Goal: Task Accomplishment & Management: Manage account settings

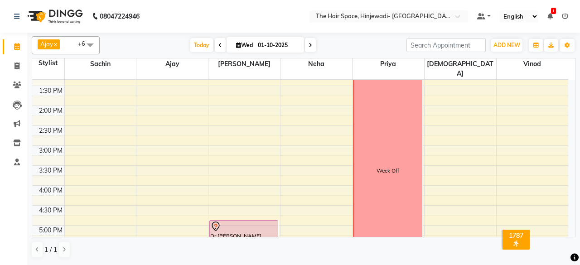
scroll to position [317, 0]
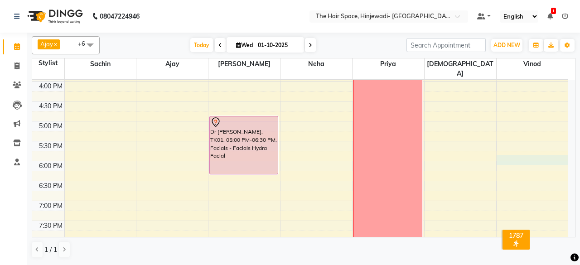
click at [518, 149] on div "8:00 AM 8:30 AM 9:00 AM 9:30 AM 10:00 AM 10:30 AM 11:00 AM 11:30 AM 12:00 PM 12…" at bounding box center [300, 61] width 536 height 597
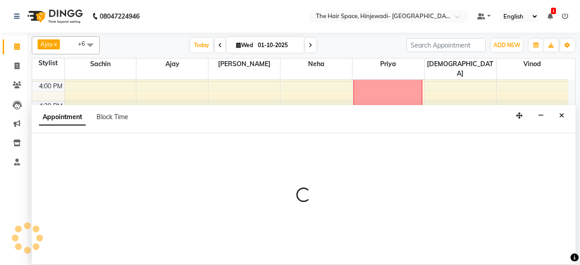
select select "84667"
select select "tentative"
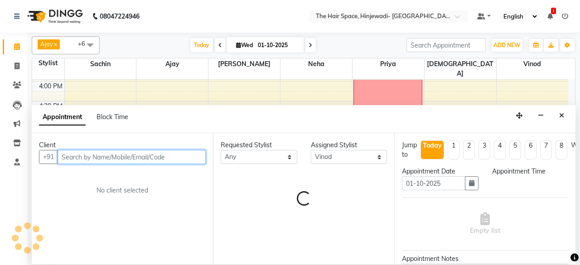
select select "1080"
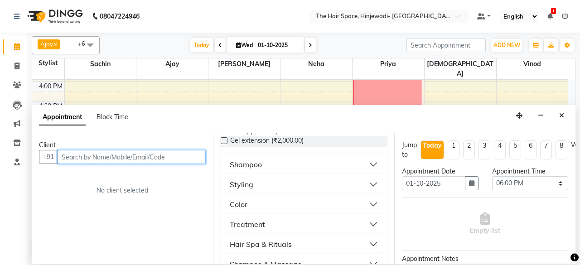
scroll to position [187, 0]
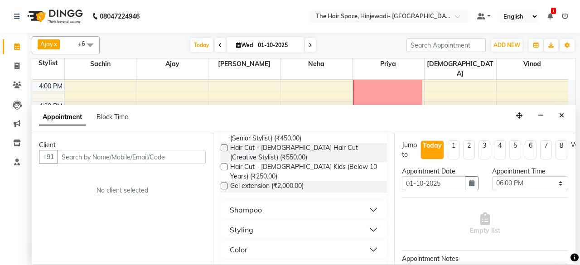
click at [324, 221] on button "Styling" at bounding box center [303, 229] width 159 height 16
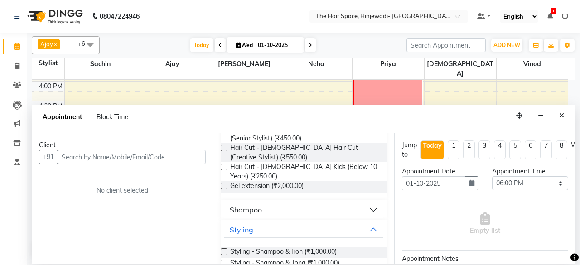
click at [366, 202] on button "Shampoo" at bounding box center [303, 210] width 159 height 16
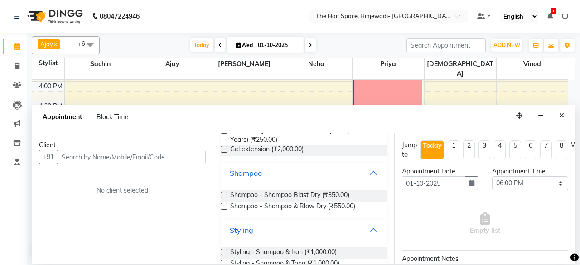
scroll to position [226, 0]
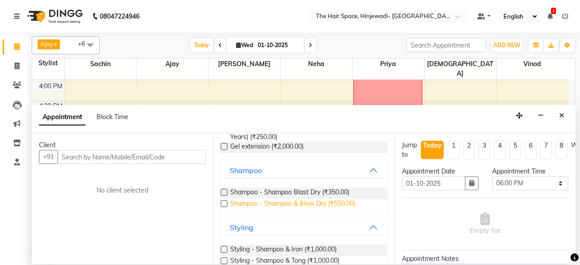
click at [307, 199] on span "Shampoo - Shampoo & Blow Dry (₹550.00)" at bounding box center [292, 204] width 125 height 11
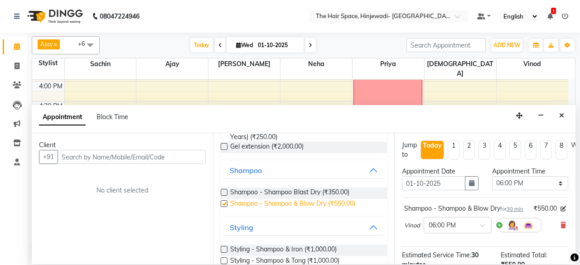
checkbox input "false"
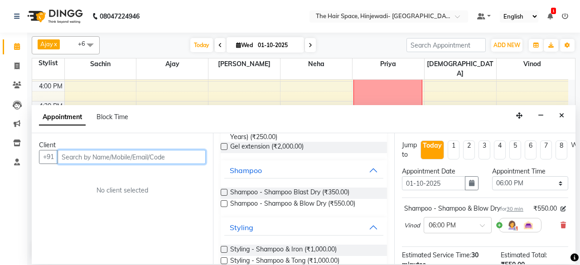
click at [100, 158] on input "text" at bounding box center [132, 157] width 148 height 14
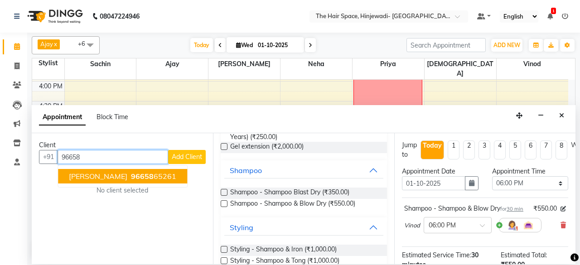
click at [132, 175] on span "96658" at bounding box center [142, 176] width 23 height 9
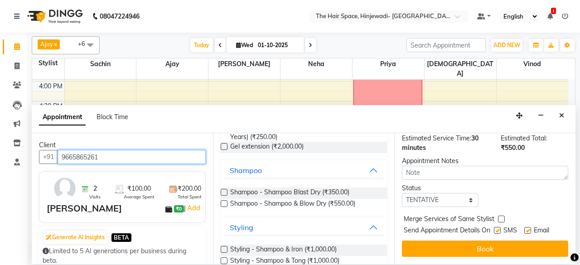
scroll to position [133, 0]
type input "9665865261"
click at [496, 227] on label at bounding box center [497, 230] width 7 height 7
click at [496, 228] on input "checkbox" at bounding box center [497, 231] width 6 height 6
checkbox input "false"
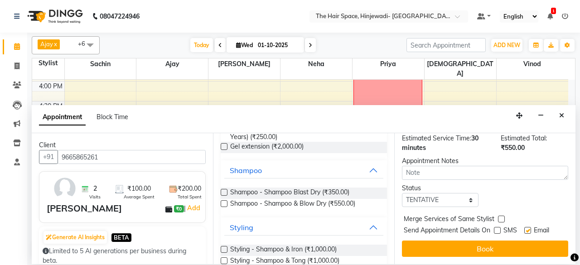
click at [527, 227] on label at bounding box center [527, 230] width 7 height 7
click at [527, 228] on input "checkbox" at bounding box center [527, 231] width 6 height 6
checkbox input "false"
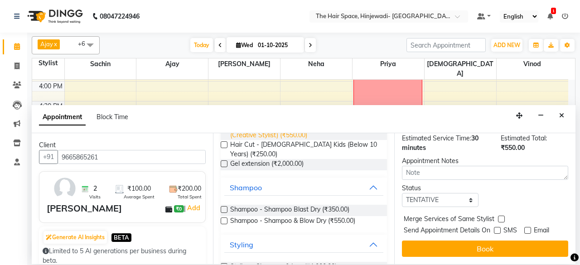
scroll to position [171, 0]
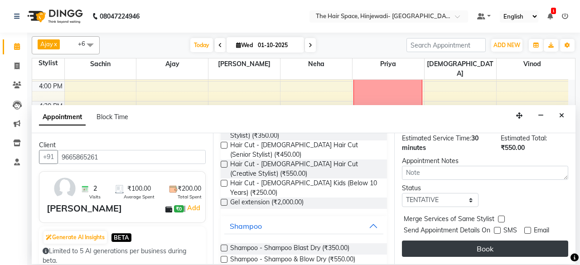
click at [430, 241] on button "Book" at bounding box center [485, 249] width 166 height 16
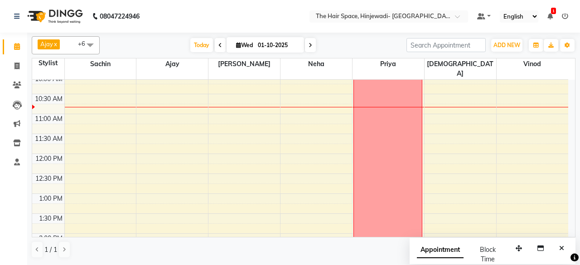
scroll to position [45, 0]
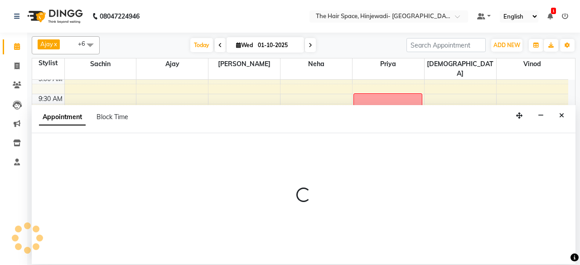
select select "52403"
select select "tentative"
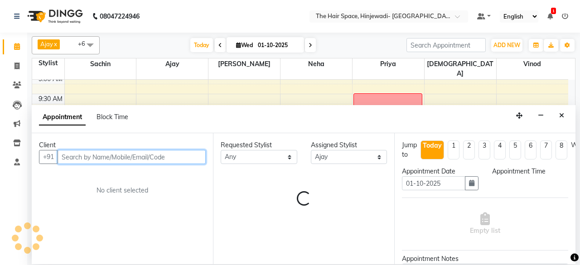
select select "660"
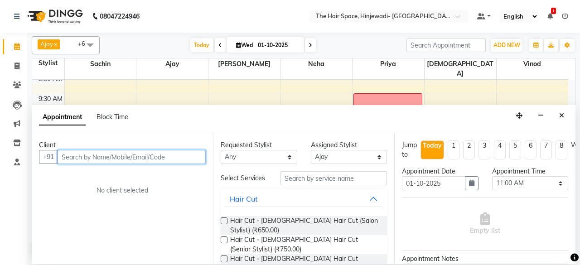
click at [142, 159] on input "text" at bounding box center [132, 157] width 148 height 14
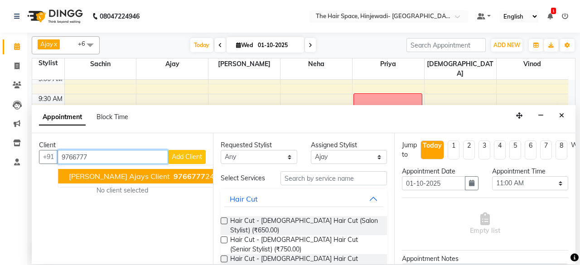
click at [127, 173] on span "[PERSON_NAME] Ajays client" at bounding box center [119, 176] width 101 height 9
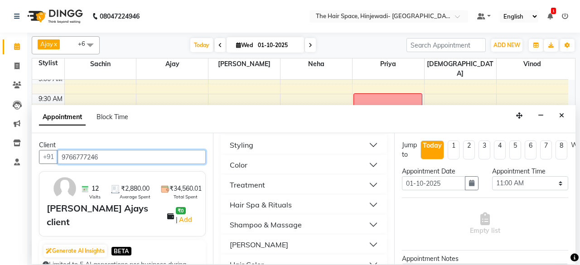
scroll to position [317, 0]
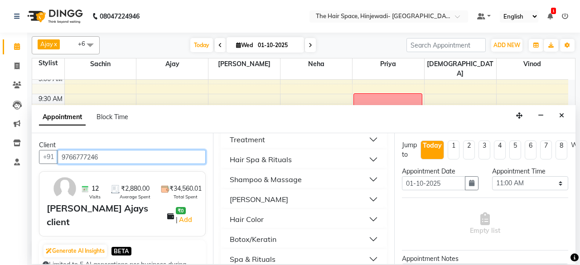
type input "9766777246"
click at [261, 191] on button "[PERSON_NAME]" at bounding box center [303, 199] width 159 height 16
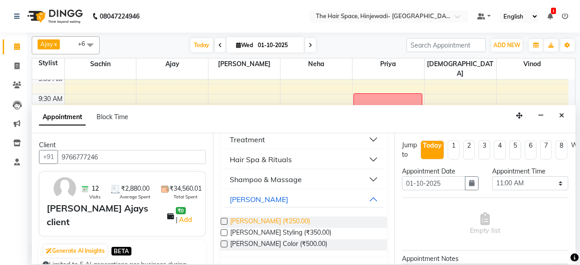
click at [263, 217] on span "[PERSON_NAME] (₹250.00)" at bounding box center [270, 222] width 80 height 11
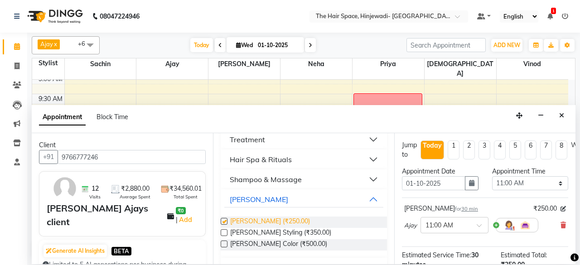
checkbox input "false"
click at [275, 239] on span "[PERSON_NAME] Color (₹500.00)" at bounding box center [278, 244] width 97 height 11
checkbox input "false"
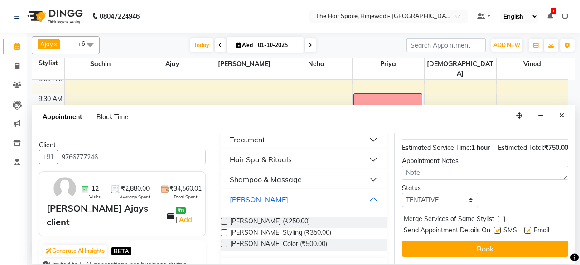
scroll to position [164, 0]
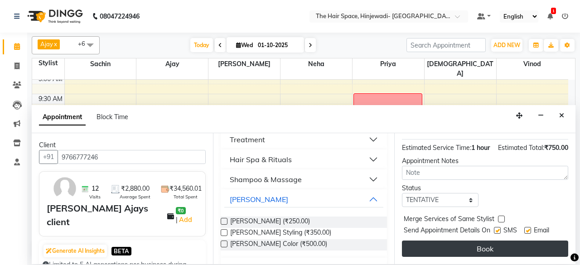
click at [486, 241] on button "Book" at bounding box center [485, 249] width 166 height 16
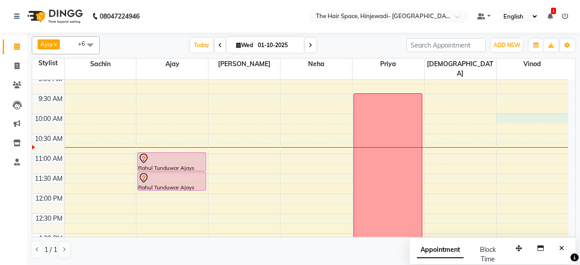
select select "84667"
select select "600"
select select "tentative"
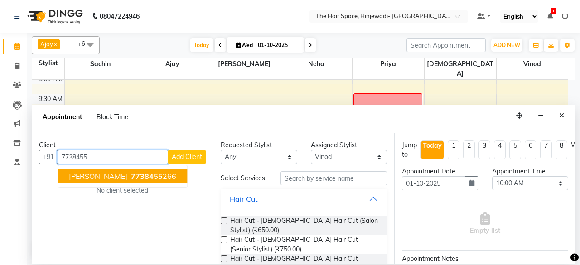
click at [104, 179] on span "[PERSON_NAME]" at bounding box center [98, 176] width 58 height 9
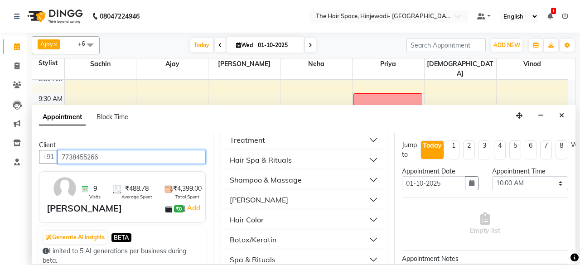
scroll to position [317, 0]
type input "7738455266"
click at [266, 191] on button "[PERSON_NAME]" at bounding box center [303, 199] width 159 height 16
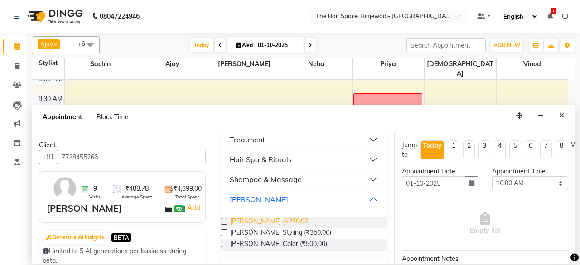
click at [262, 217] on span "[PERSON_NAME] (₹250.00)" at bounding box center [270, 222] width 80 height 11
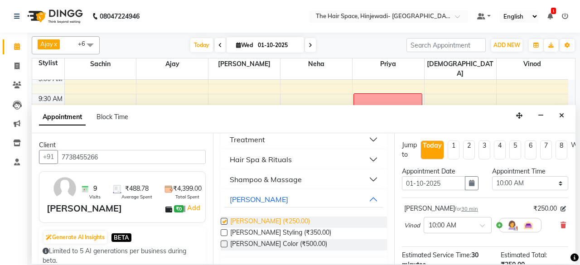
checkbox input "false"
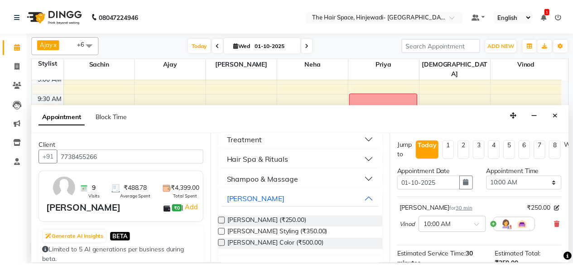
scroll to position [123, 0]
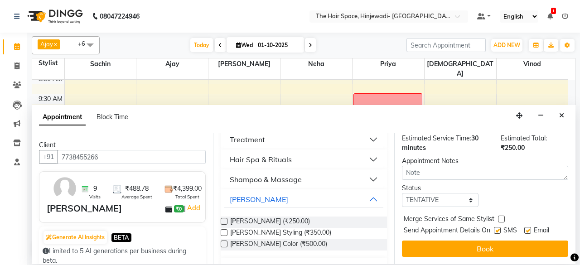
click at [498, 227] on label at bounding box center [497, 230] width 7 height 7
click at [498, 228] on input "checkbox" at bounding box center [497, 231] width 6 height 6
checkbox input "false"
click at [528, 227] on label at bounding box center [527, 230] width 7 height 7
click at [528, 228] on input "checkbox" at bounding box center [527, 231] width 6 height 6
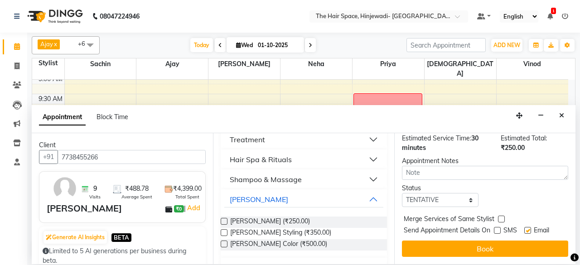
checkbox input "false"
click at [503, 241] on button "Book" at bounding box center [485, 249] width 166 height 16
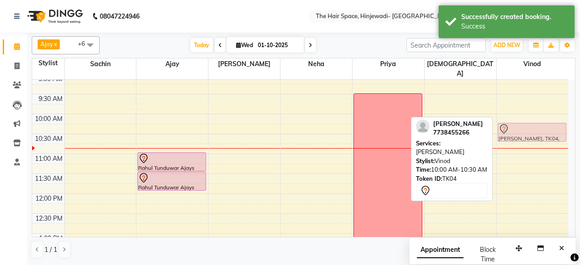
drag, startPoint x: 526, startPoint y: 117, endPoint x: 529, endPoint y: 125, distance: 7.7
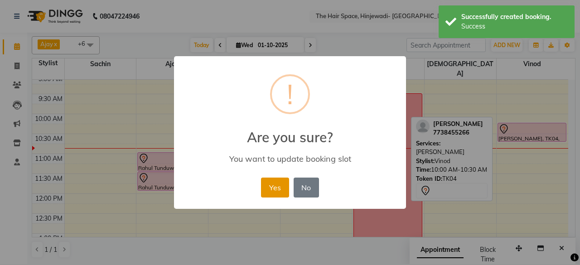
click at [282, 179] on button "Yes" at bounding box center [275, 188] width 28 height 20
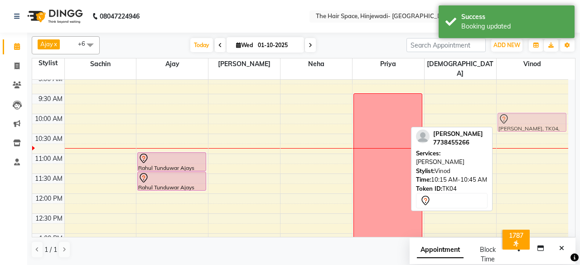
drag, startPoint x: 518, startPoint y: 121, endPoint x: 518, endPoint y: 110, distance: 11.8
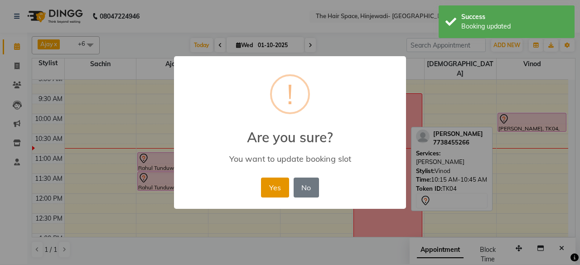
click at [275, 180] on button "Yes" at bounding box center [275, 188] width 28 height 20
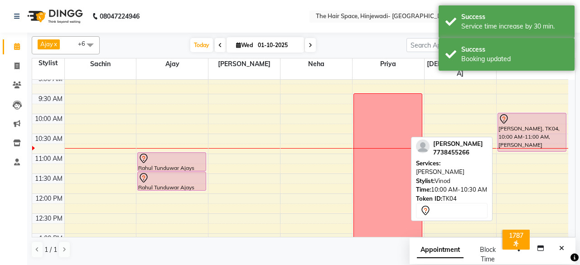
click at [526, 129] on div "[PERSON_NAME], TK04, 10:00 AM-11:00 AM, [PERSON_NAME]" at bounding box center [532, 132] width 68 height 38
select select "7"
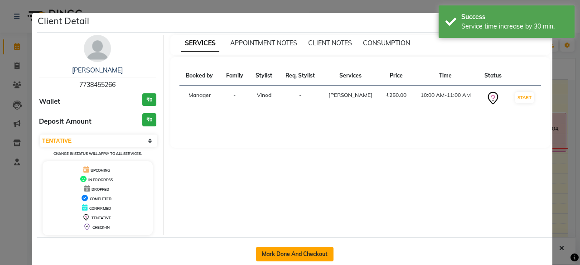
click at [280, 248] on button "Mark Done And Checkout" at bounding box center [294, 254] width 77 height 14
select select "6697"
select select "service"
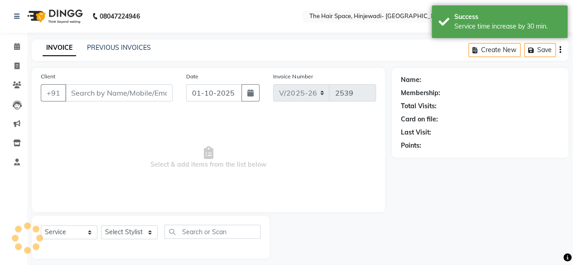
type input "7738455266"
select select "84667"
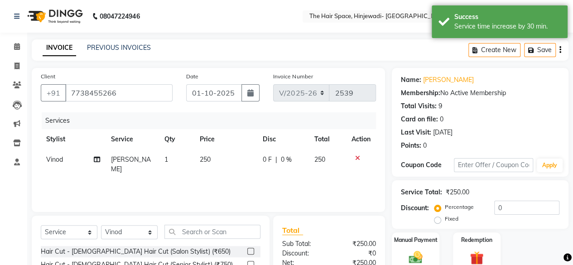
scroll to position [97, 0]
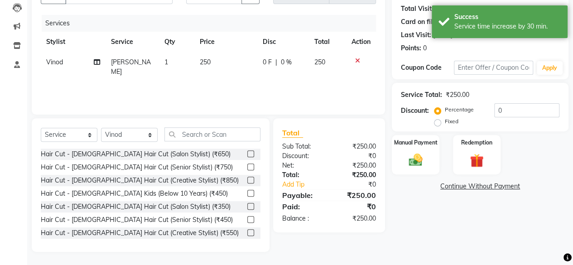
drag, startPoint x: 414, startPoint y: 189, endPoint x: 414, endPoint y: 182, distance: 7.2
click at [414, 182] on link "Continue Without Payment" at bounding box center [480, 187] width 173 height 10
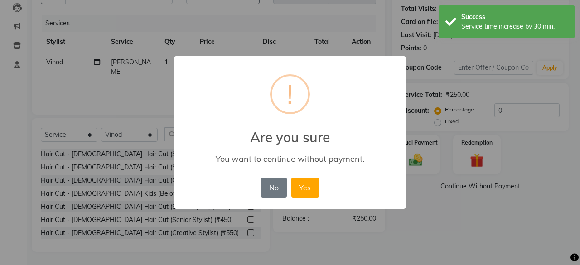
click at [416, 159] on div "× ! Are you sure You want to continue without payment. No No Yes" at bounding box center [290, 132] width 580 height 265
drag, startPoint x: 416, startPoint y: 159, endPoint x: 401, endPoint y: 190, distance: 33.6
click at [416, 160] on div "× ! Are you sure You want to continue without payment. No No Yes" at bounding box center [290, 132] width 580 height 265
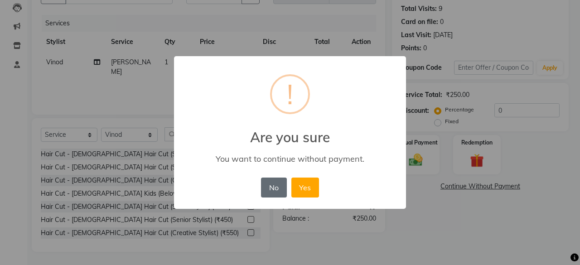
click at [280, 192] on button "No" at bounding box center [273, 188] width 25 height 20
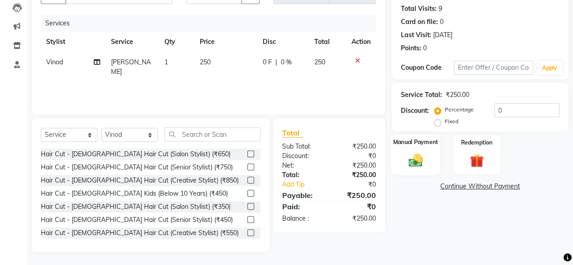
click at [415, 164] on img at bounding box center [415, 160] width 23 height 16
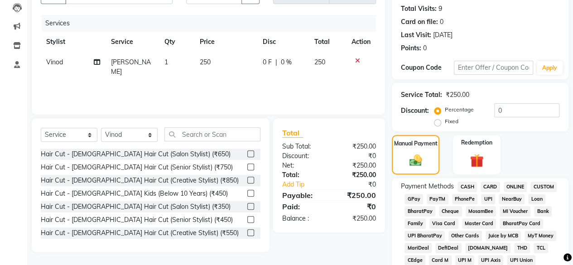
click at [412, 199] on span "GPay" at bounding box center [413, 199] width 19 height 10
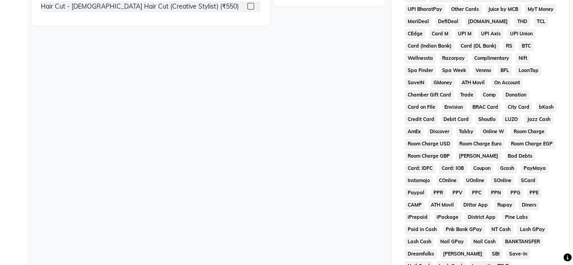
scroll to position [453, 0]
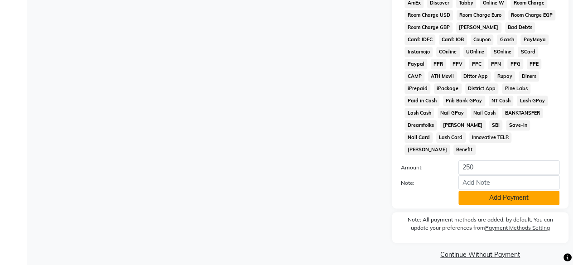
click at [492, 191] on button "Add Payment" at bounding box center [508, 198] width 101 height 14
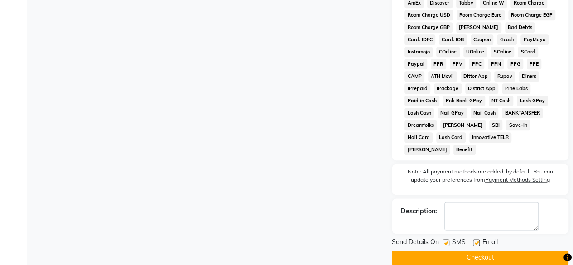
scroll to position [456, 0]
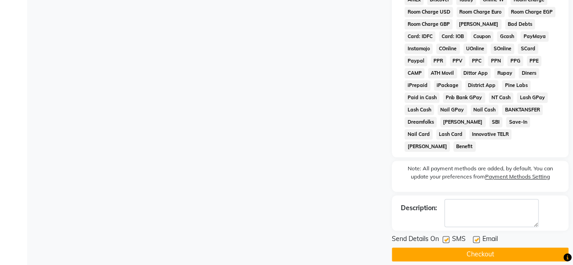
click at [448, 236] on label at bounding box center [446, 239] width 7 height 7
click at [448, 237] on input "checkbox" at bounding box center [446, 240] width 6 height 6
checkbox input "false"
click at [478, 236] on label at bounding box center [476, 239] width 7 height 7
click at [478, 237] on input "checkbox" at bounding box center [476, 240] width 6 height 6
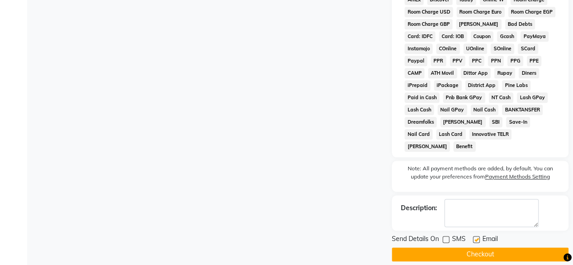
checkbox input "false"
click at [476, 247] on button "Checkout" at bounding box center [480, 254] width 177 height 14
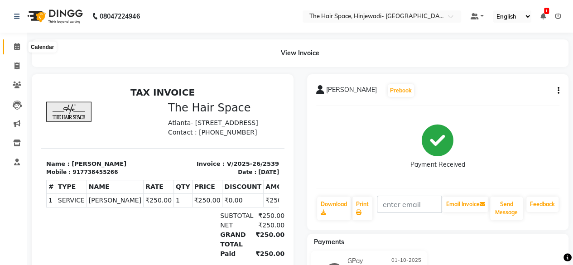
click at [17, 44] on icon at bounding box center [17, 46] width 6 height 7
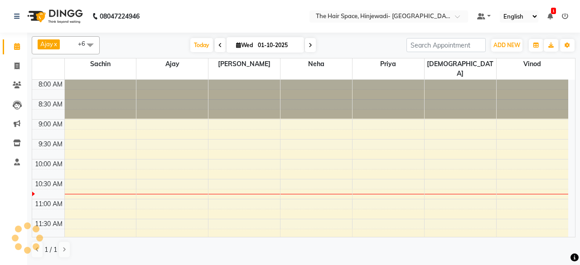
scroll to position [79, 0]
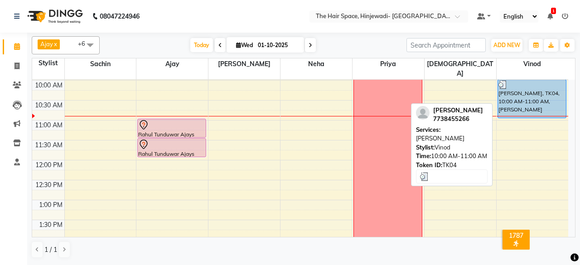
click at [542, 85] on div "[PERSON_NAME], TK04, 10:00 AM-11:00 AM, [PERSON_NAME]" at bounding box center [532, 99] width 68 height 38
select select "3"
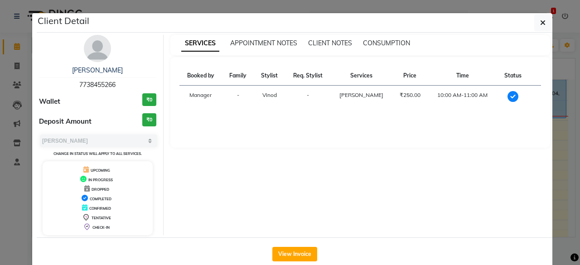
click at [542, 85] on div "Booked by Family Stylist Req. Stylist Services Price Time Status Manager - Vino…" at bounding box center [360, 102] width 380 height 91
click at [542, 23] on button "button" at bounding box center [542, 22] width 17 height 17
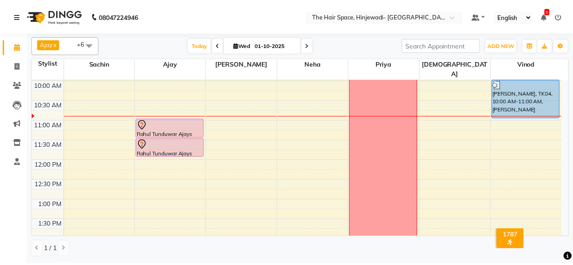
scroll to position [61, 0]
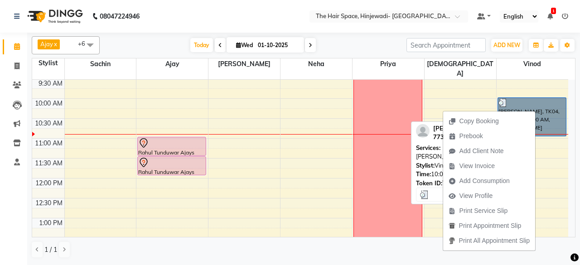
click at [537, 106] on link "[PERSON_NAME], TK04, 10:00 AM-11:00 AM, [PERSON_NAME]" at bounding box center [531, 116] width 69 height 39
select select "3"
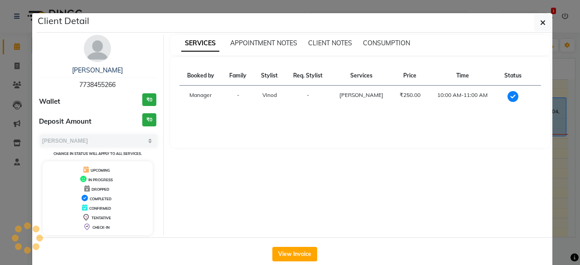
drag, startPoint x: 275, startPoint y: 253, endPoint x: 279, endPoint y: 244, distance: 9.9
click at [275, 252] on button "View Invoice" at bounding box center [294, 254] width 45 height 14
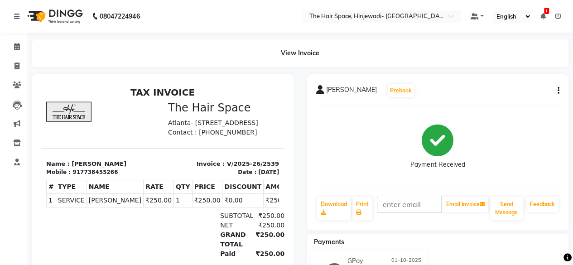
click at [559, 90] on div "[PERSON_NAME] Prebook Payment Received Download Print Email Invoice Send Messag…" at bounding box center [438, 152] width 262 height 156
click at [556, 90] on button "button" at bounding box center [556, 91] width 5 height 10
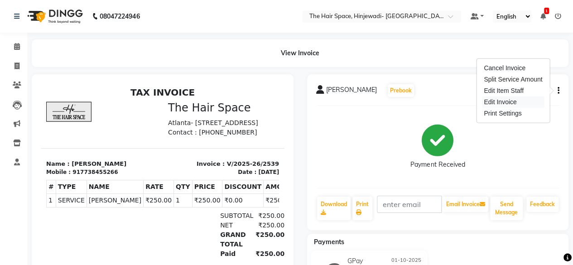
click at [524, 104] on div "Edit Invoice" at bounding box center [513, 101] width 62 height 11
select select "service"
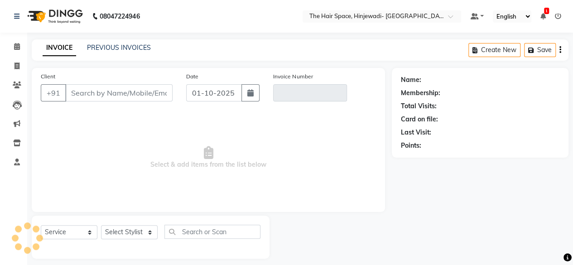
scroll to position [7, 0]
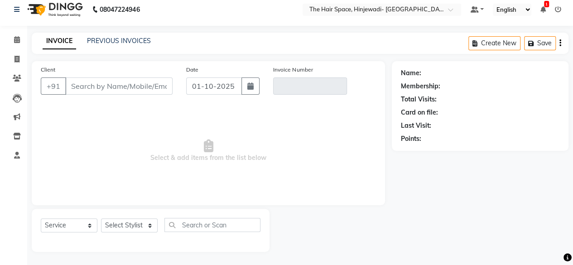
type input "7738455266"
type input "V/2025-26/2539"
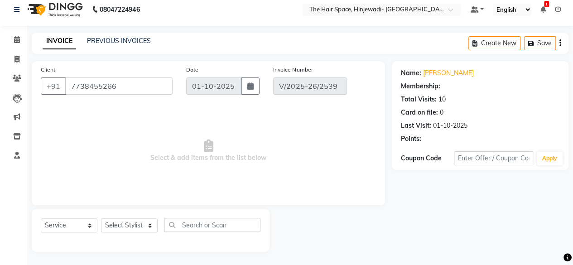
select select "select"
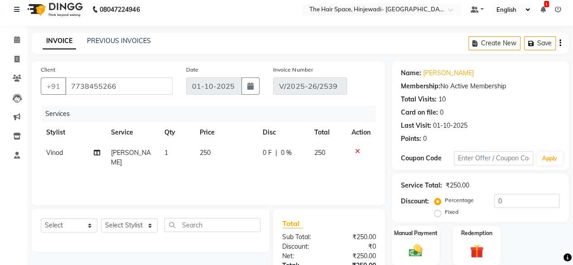
click at [57, 155] on span "Vinod" at bounding box center [54, 153] width 17 height 8
select select "84667"
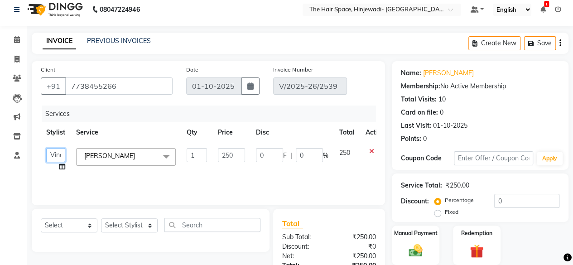
click at [62, 153] on select "[PERSON_NAME] Bhakti Jyoti [PERSON_NAME] Manager [PERSON_NAME] Priya Sachin [PE…" at bounding box center [55, 155] width 19 height 14
select select "84666"
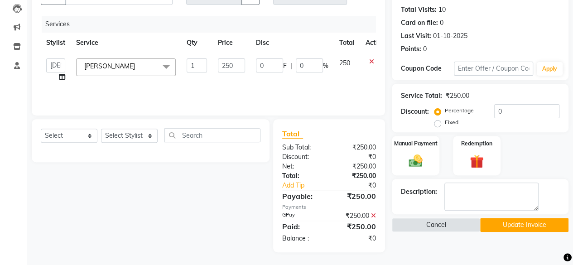
click at [510, 225] on button "Update Invoice" at bounding box center [524, 225] width 88 height 14
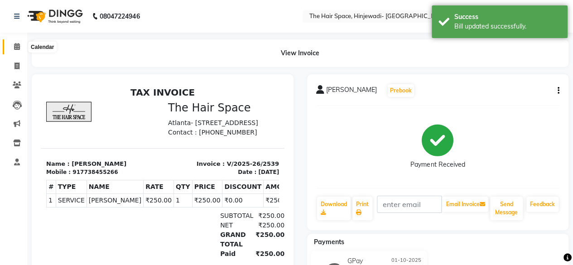
click at [19, 43] on icon at bounding box center [17, 46] width 6 height 7
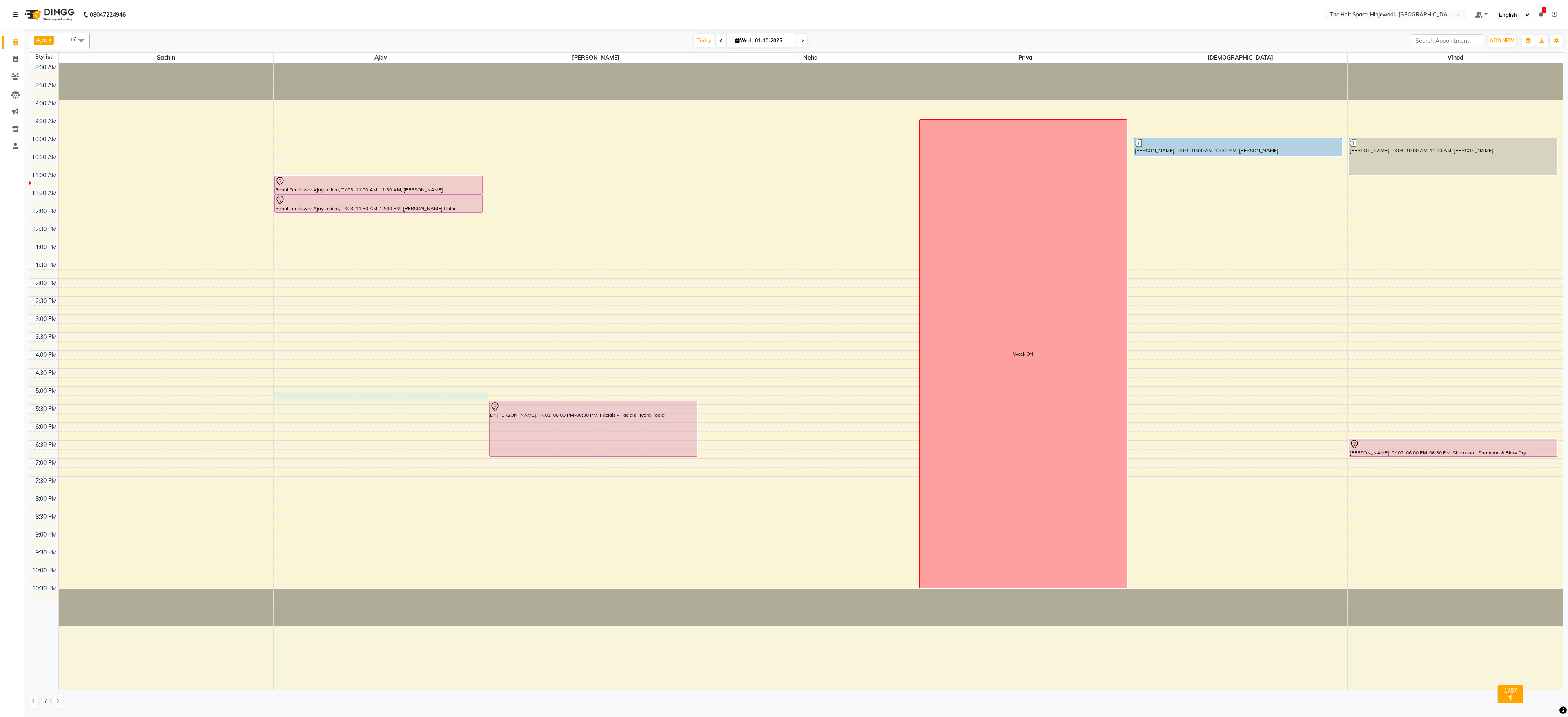
drag, startPoint x: 128, startPoint y: 133, endPoint x: 387, endPoint y: 401, distance: 372.7
click at [387, 239] on div "8:00 AM 8:30 AM 9:00 AM 9:30 AM 10:00 AM 10:30 AM 11:00 AM 11:30 AM 12:00 PM 12…" at bounding box center [795, 376] width 1534 height 627
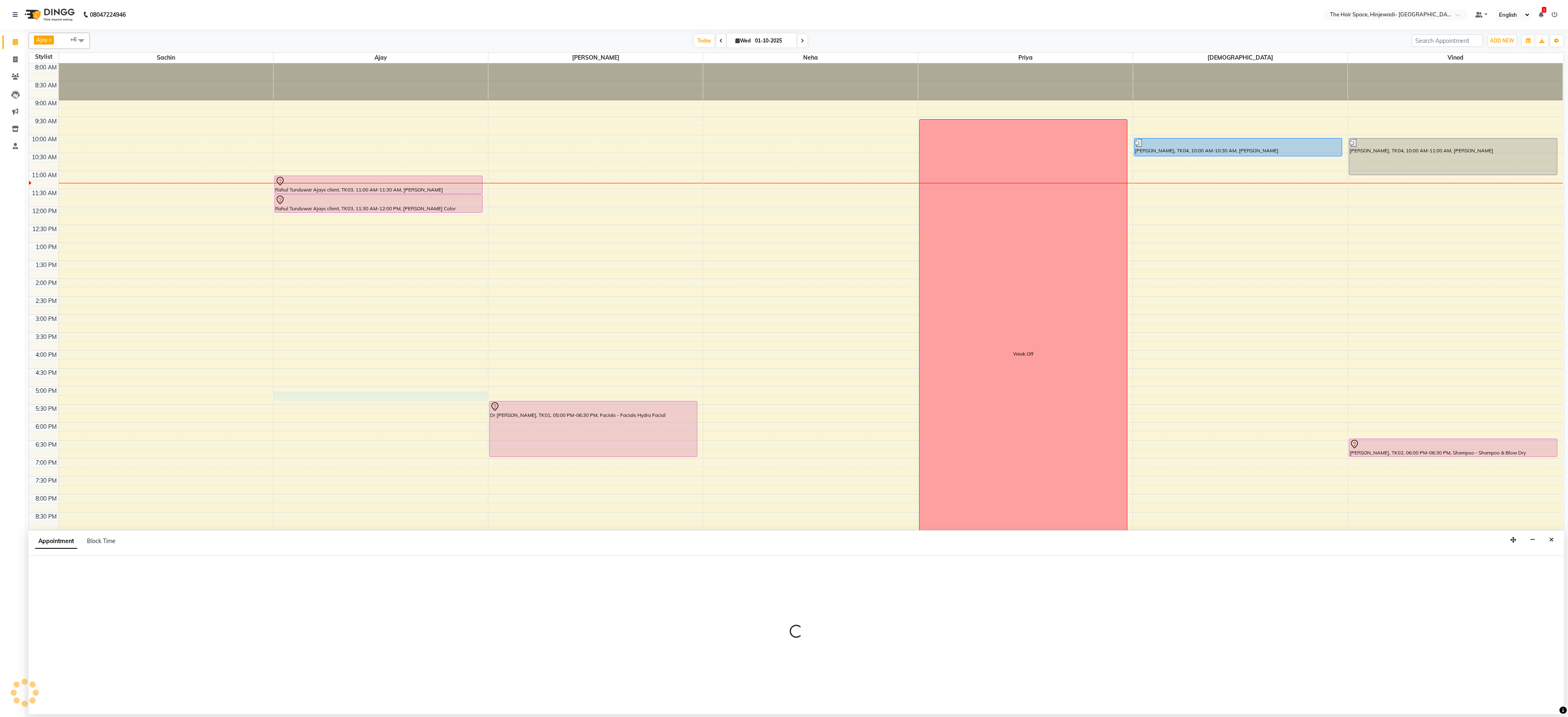
select select "52403"
select select "1005"
select select "tentative"
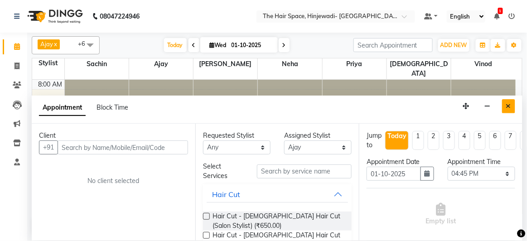
click at [510, 106] on icon "Close" at bounding box center [508, 106] width 5 height 6
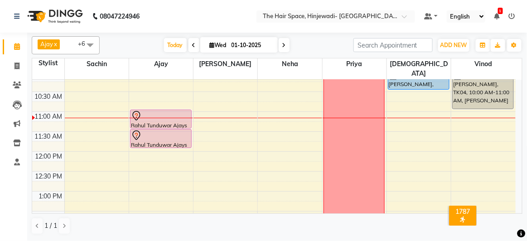
scroll to position [87, 0]
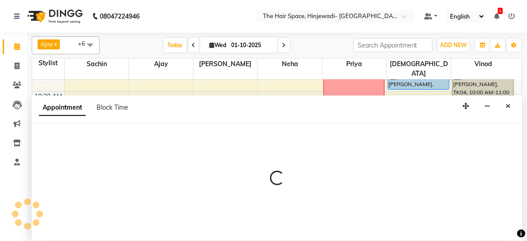
select select "78024"
select select "735"
select select "tentative"
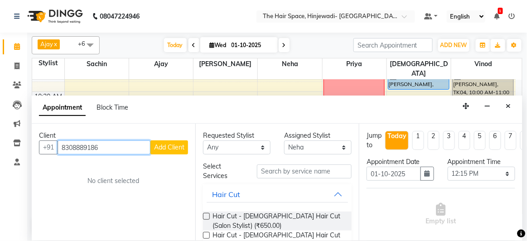
type input "8308889186"
click at [164, 145] on span "Add Client" at bounding box center [169, 147] width 30 height 8
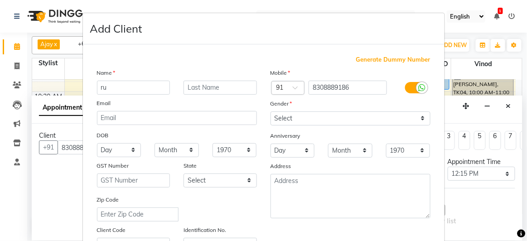
type input "r"
click at [116, 81] on input "R" at bounding box center [133, 88] width 73 height 14
type input "[PERSON_NAME]"
click at [239, 91] on input "text" at bounding box center [219, 88] width 73 height 14
type input "Crystal"
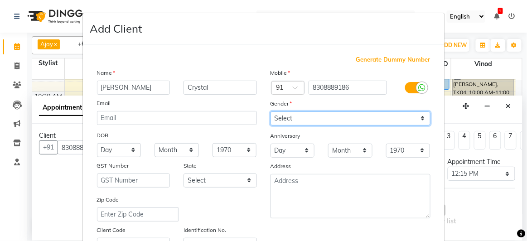
click at [421, 119] on select "Select [DEMOGRAPHIC_DATA] [DEMOGRAPHIC_DATA] Other Prefer Not To Say" at bounding box center [350, 118] width 160 height 14
select select "[DEMOGRAPHIC_DATA]"
click at [270, 111] on select "Select [DEMOGRAPHIC_DATA] [DEMOGRAPHIC_DATA] Other Prefer Not To Say" at bounding box center [350, 118] width 160 height 14
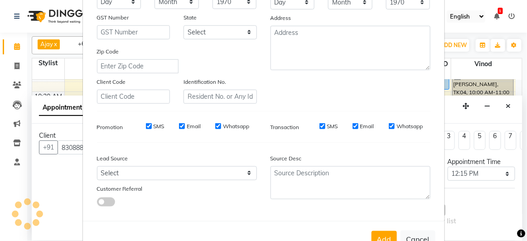
scroll to position [174, 0]
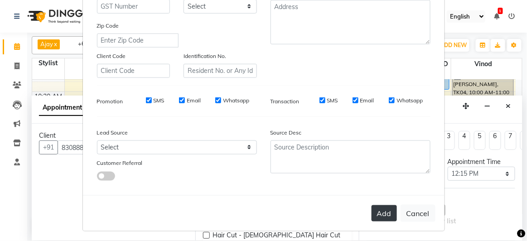
click at [389, 212] on button "Add" at bounding box center [383, 213] width 25 height 16
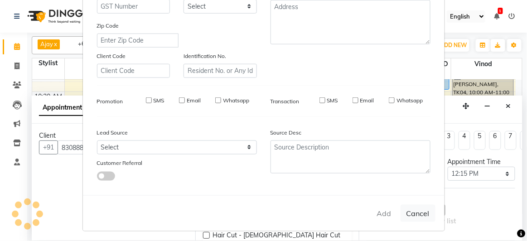
select select
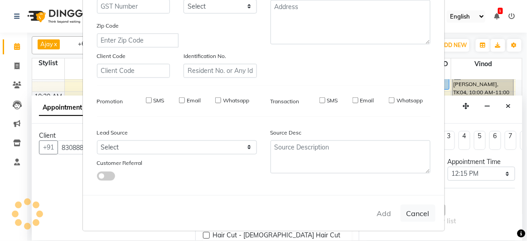
select select
checkbox input "false"
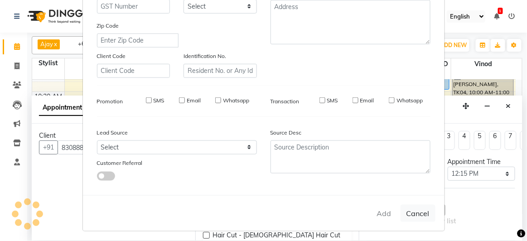
checkbox input "false"
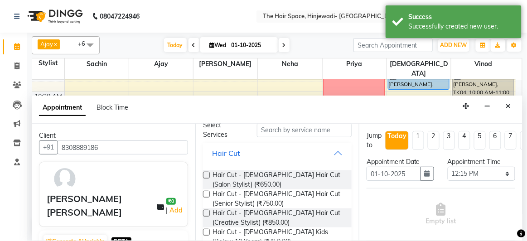
scroll to position [41, 0]
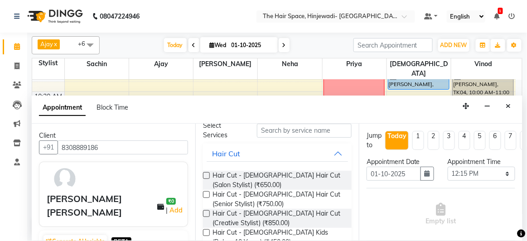
click at [207, 175] on label at bounding box center [206, 175] width 7 height 7
click at [207, 175] on input "checkbox" at bounding box center [206, 176] width 6 height 6
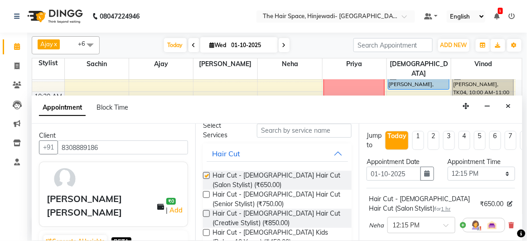
checkbox input "false"
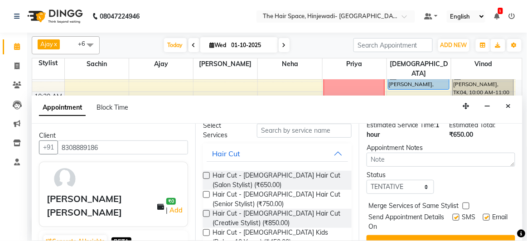
scroll to position [154, 0]
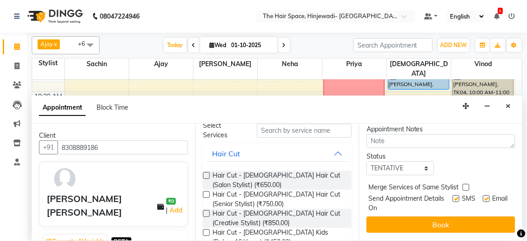
click at [453, 194] on div "SMS" at bounding box center [468, 203] width 30 height 19
click at [453, 195] on label at bounding box center [456, 198] width 7 height 7
click at [453, 197] on input "checkbox" at bounding box center [456, 200] width 6 height 6
checkbox input "false"
click at [483, 195] on label at bounding box center [486, 198] width 7 height 7
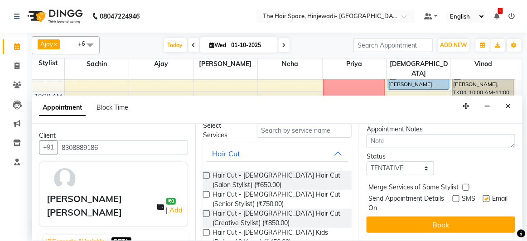
click at [483, 197] on input "checkbox" at bounding box center [486, 200] width 6 height 6
checkbox input "false"
drag, startPoint x: 456, startPoint y: 216, endPoint x: 449, endPoint y: 212, distance: 7.5
click at [456, 217] on button "Book" at bounding box center [440, 225] width 149 height 16
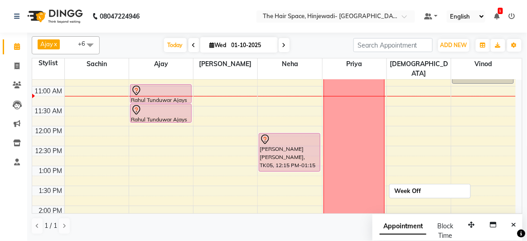
scroll to position [0, 0]
